Goal: Task Accomplishment & Management: Complete application form

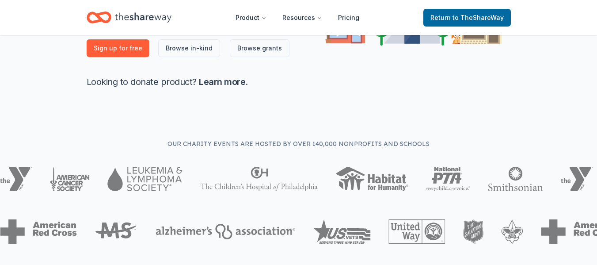
scroll to position [442, 0]
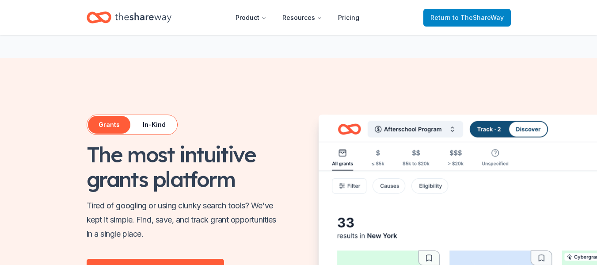
click at [476, 11] on link "Return to TheShareWay" at bounding box center [466, 18] width 87 height 18
click at [454, 19] on span "Return to TheShareWay" at bounding box center [466, 17] width 73 height 11
click at [490, 19] on span "to TheShareWay" at bounding box center [477, 18] width 51 height 8
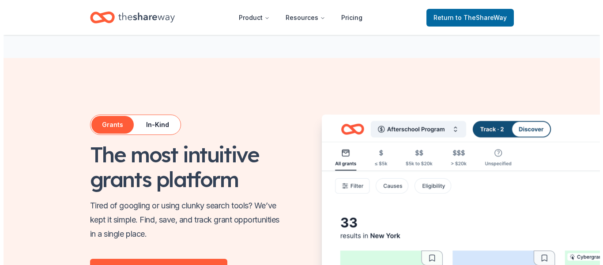
scroll to position [0, 0]
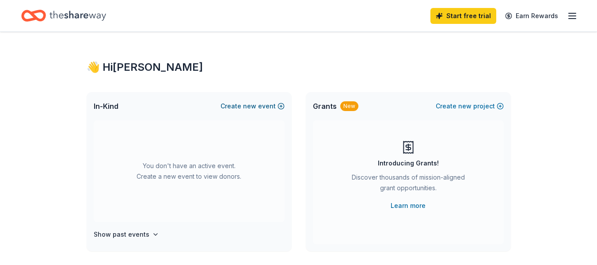
click at [270, 105] on button "Create new event" at bounding box center [252, 106] width 64 height 11
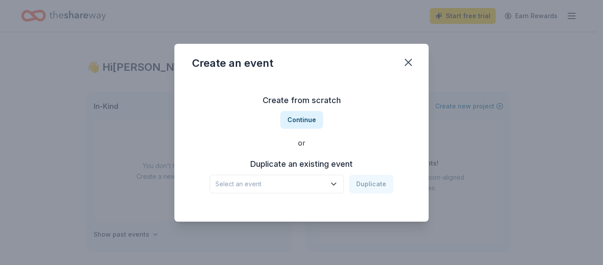
click at [312, 182] on span "Select an event" at bounding box center [271, 183] width 110 height 11
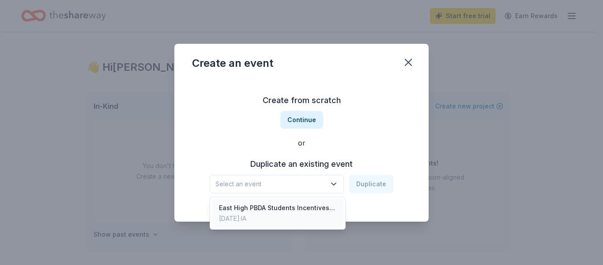
click at [307, 210] on div "East High PBDA Students Incentives/Rewards" at bounding box center [277, 207] width 117 height 11
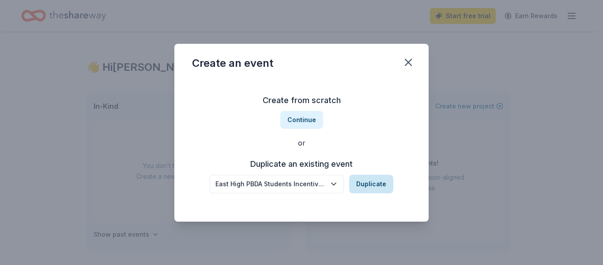
click at [366, 189] on button "Duplicate" at bounding box center [371, 183] width 44 height 19
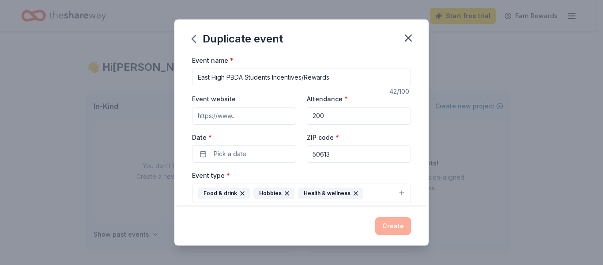
click at [260, 115] on input "Event website" at bounding box center [244, 116] width 104 height 18
click at [253, 151] on button "Pick a date" at bounding box center [244, 154] width 104 height 18
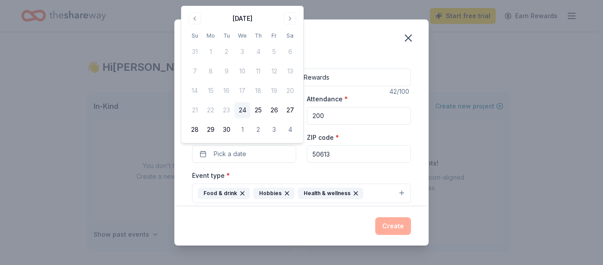
click at [241, 107] on button "24" at bounding box center [243, 110] width 16 height 16
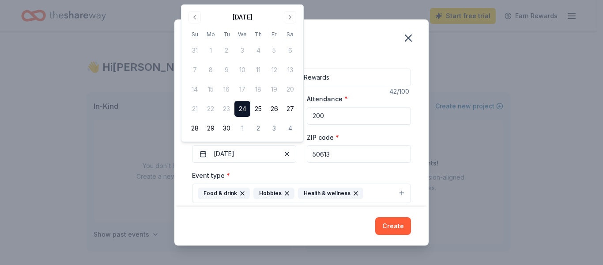
scroll to position [74, 0]
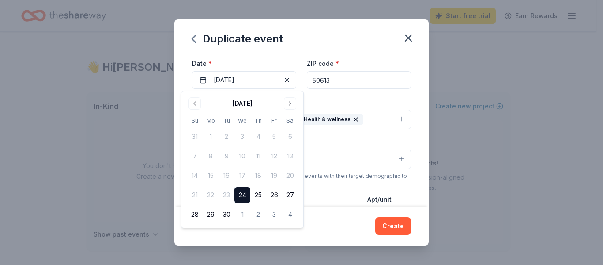
click at [413, 97] on div "Event name * East High PBDA Students Incentives/Rewards 42 /100 Event website A…" at bounding box center [301, 130] width 254 height 151
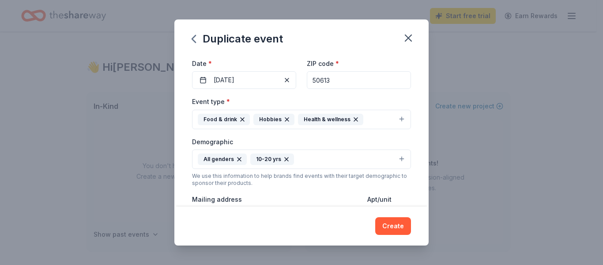
click at [398, 116] on button "Food & drink Hobbies Health & wellness" at bounding box center [301, 119] width 219 height 19
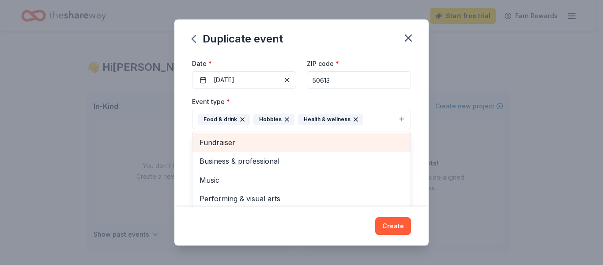
click at [248, 144] on span "Fundraiser" at bounding box center [302, 141] width 204 height 11
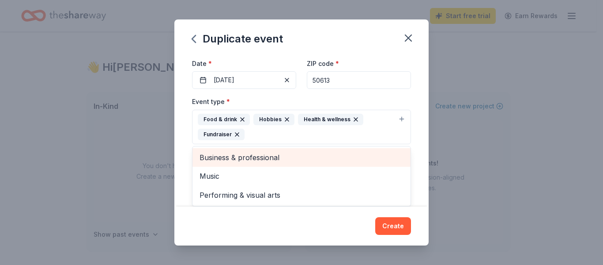
scroll to position [147, 0]
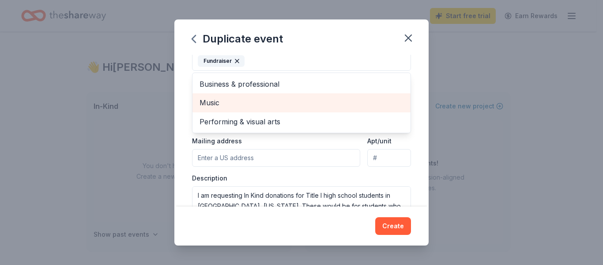
click at [237, 102] on span "Music" at bounding box center [302, 102] width 204 height 11
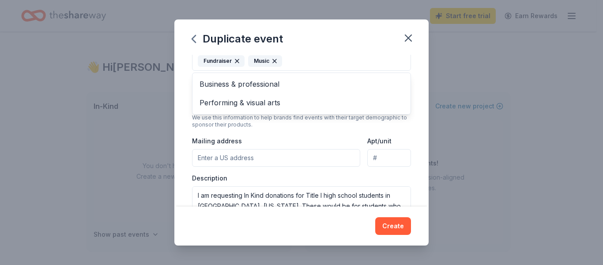
click at [184, 129] on div "Event name * East High PBDA Students Incentives/Rewards 42 /100 Event website A…" at bounding box center [301, 130] width 254 height 151
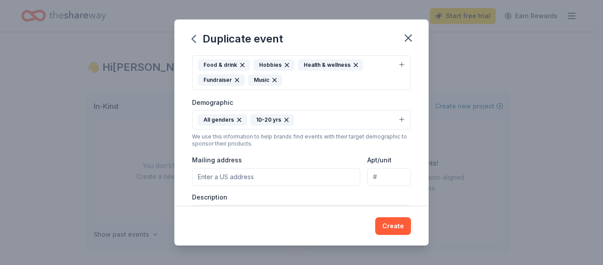
click at [271, 178] on input "Mailing address" at bounding box center [276, 177] width 168 height 18
click at [289, 174] on input "Mailing address" at bounding box center [276, 177] width 168 height 18
type input "[STREET_ADDRESS]"
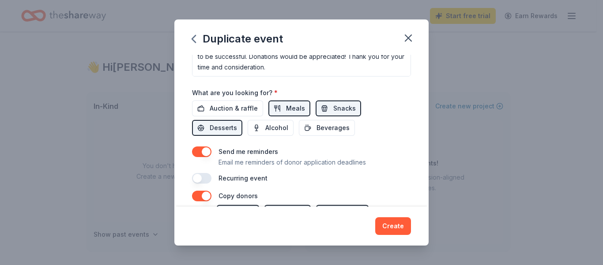
scroll to position [276, 0]
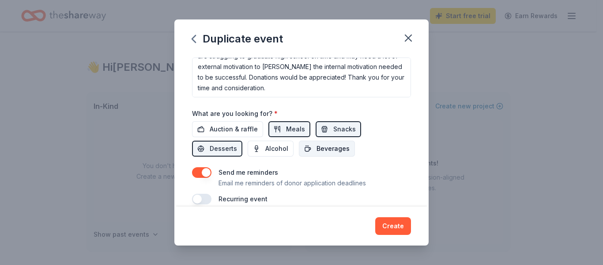
click at [336, 148] on span "Beverages" at bounding box center [333, 148] width 33 height 11
click at [233, 135] on button "Auction & raffle" at bounding box center [227, 129] width 71 height 16
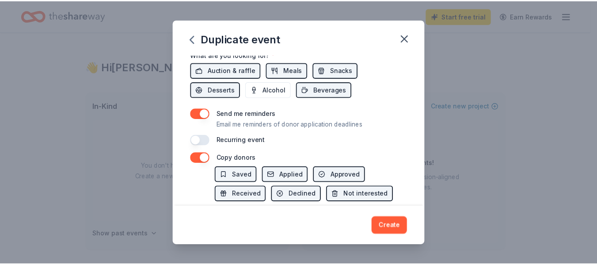
scroll to position [385, 0]
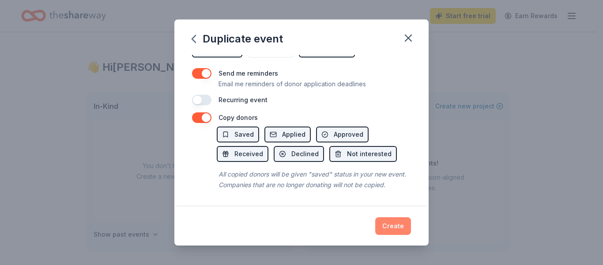
click at [401, 224] on button "Create" at bounding box center [393, 226] width 36 height 18
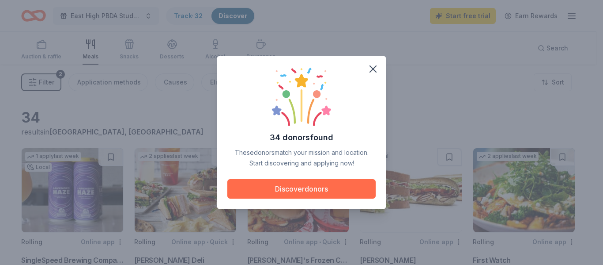
click at [323, 187] on button "Discover donors" at bounding box center [301, 188] width 148 height 19
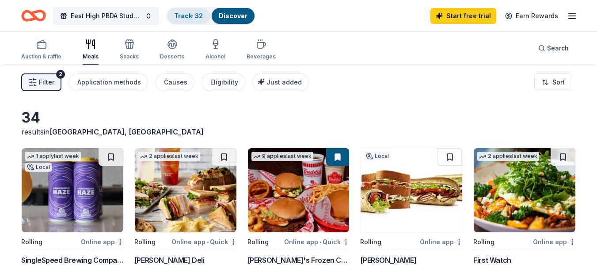
click at [189, 20] on div "Track · 32" at bounding box center [188, 16] width 43 height 16
click at [238, 20] on div "Discover" at bounding box center [233, 16] width 43 height 16
click at [198, 19] on link "Track · 32" at bounding box center [188, 16] width 29 height 8
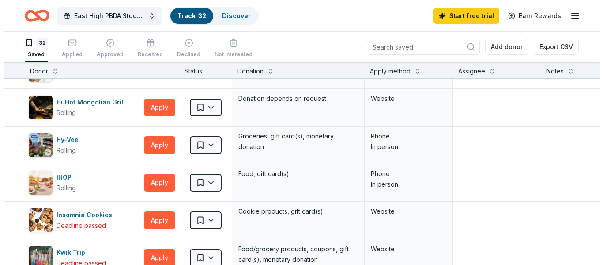
scroll to position [663, 0]
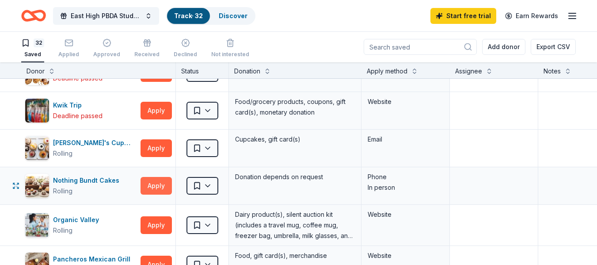
click at [153, 186] on button "Apply" at bounding box center [155, 186] width 31 height 18
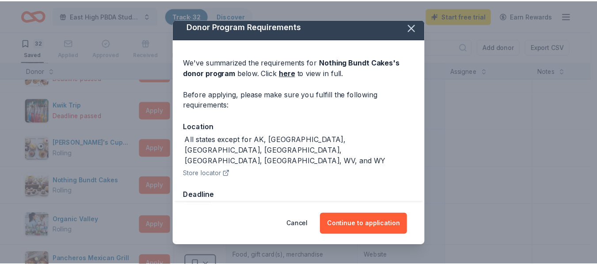
scroll to position [7, 0]
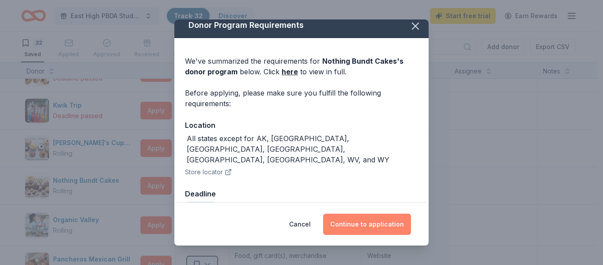
click at [364, 225] on button "Continue to application" at bounding box center [367, 223] width 88 height 21
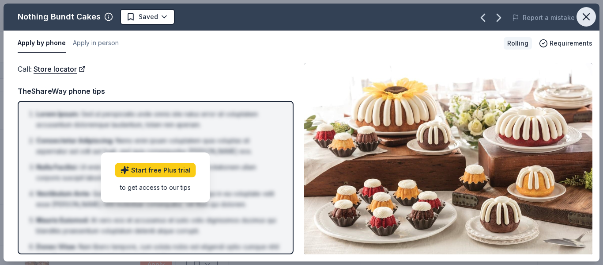
click at [588, 16] on icon "button" at bounding box center [586, 17] width 12 height 12
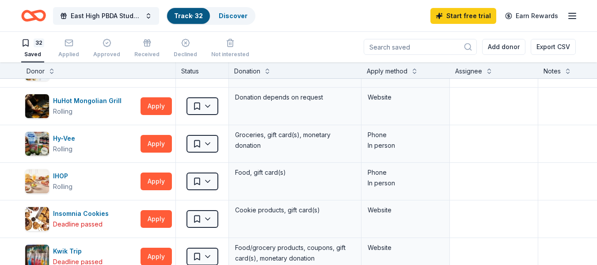
scroll to position [442, 0]
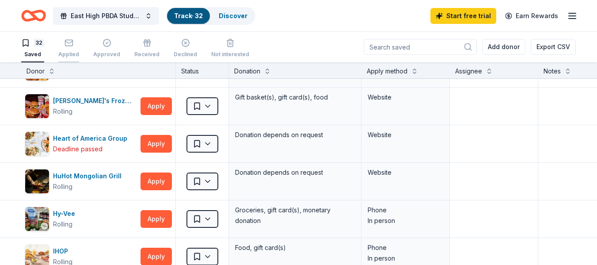
click at [63, 51] on div "Applied" at bounding box center [68, 54] width 21 height 7
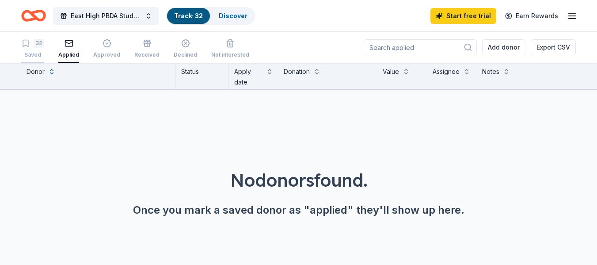
click at [40, 44] on div "32" at bounding box center [39, 43] width 11 height 9
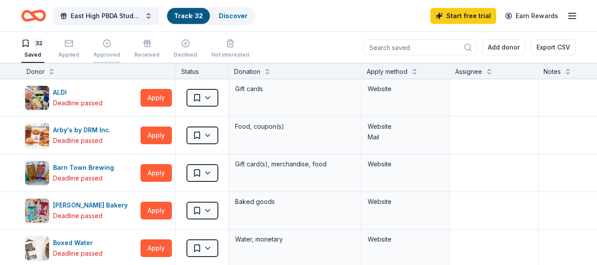
click at [104, 52] on div "Approved" at bounding box center [106, 54] width 27 height 7
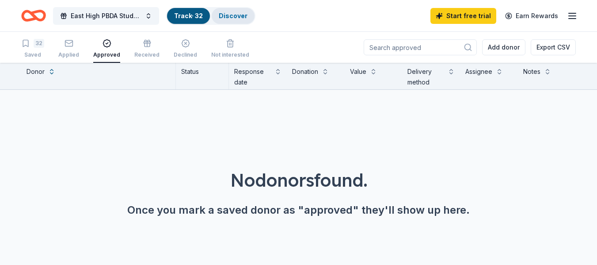
click at [229, 12] on link "Discover" at bounding box center [233, 16] width 29 height 8
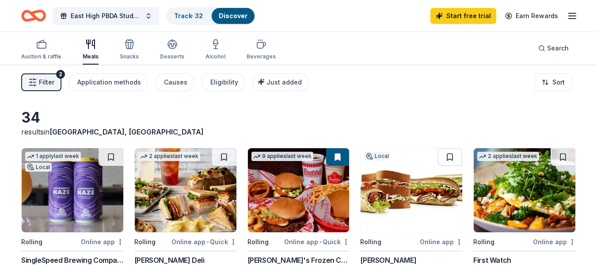
click at [51, 83] on span "Filter" at bounding box center [46, 82] width 15 height 11
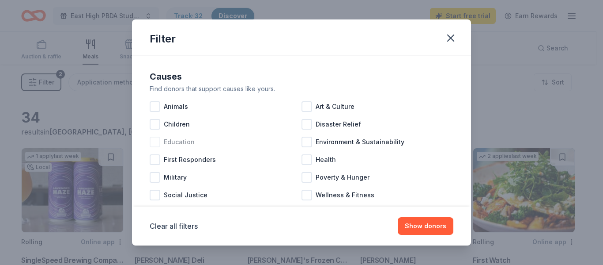
click at [152, 147] on div at bounding box center [155, 141] width 11 height 11
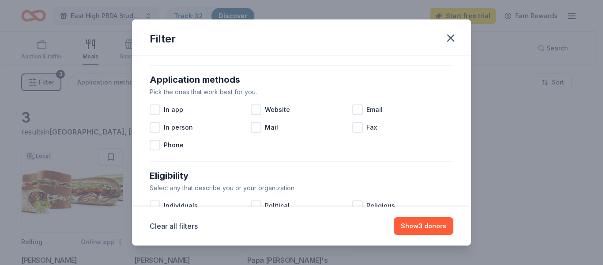
scroll to position [147, 0]
click at [255, 109] on div at bounding box center [256, 108] width 11 height 11
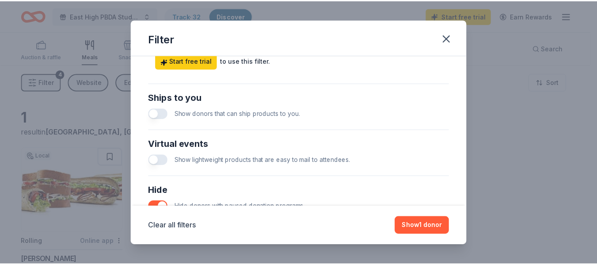
scroll to position [442, 0]
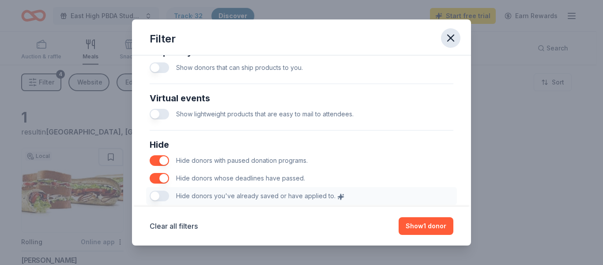
click at [448, 41] on icon "button" at bounding box center [451, 38] width 6 height 6
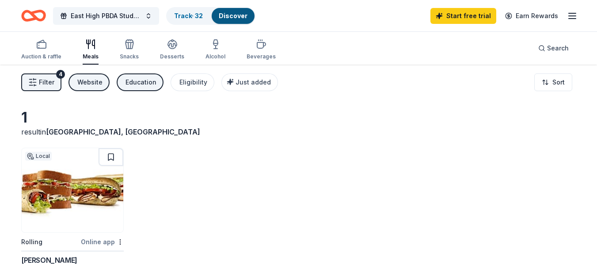
scroll to position [74, 0]
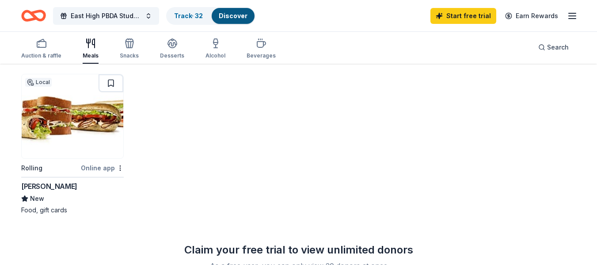
click at [80, 133] on img at bounding box center [73, 116] width 102 height 84
